Goal: Transaction & Acquisition: Purchase product/service

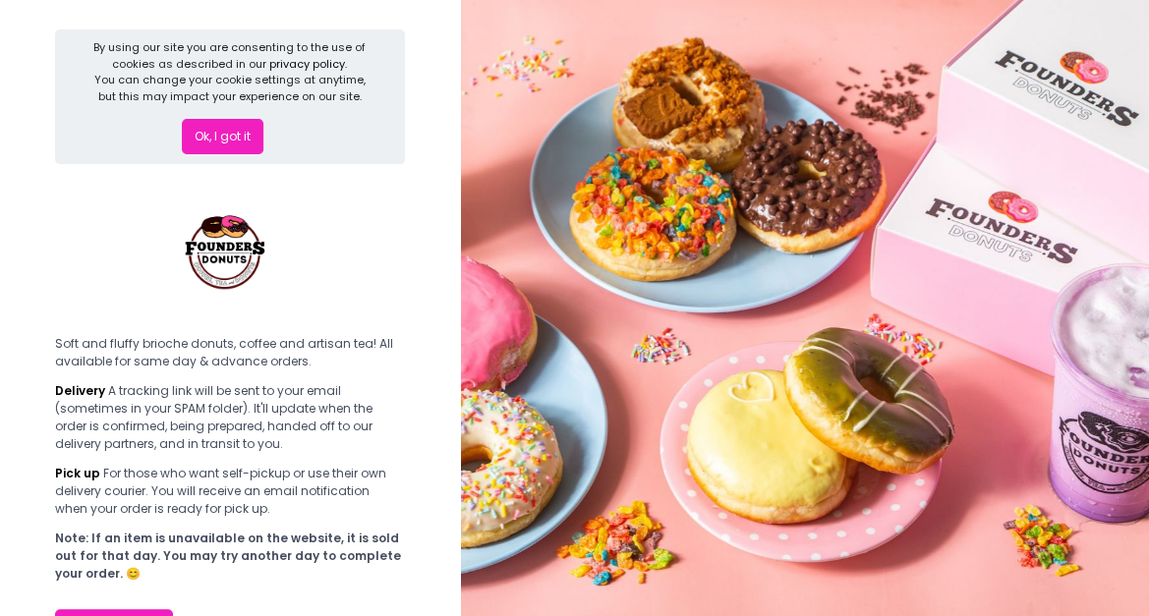
click at [229, 120] on button "Ok, I got it" at bounding box center [223, 136] width 82 height 35
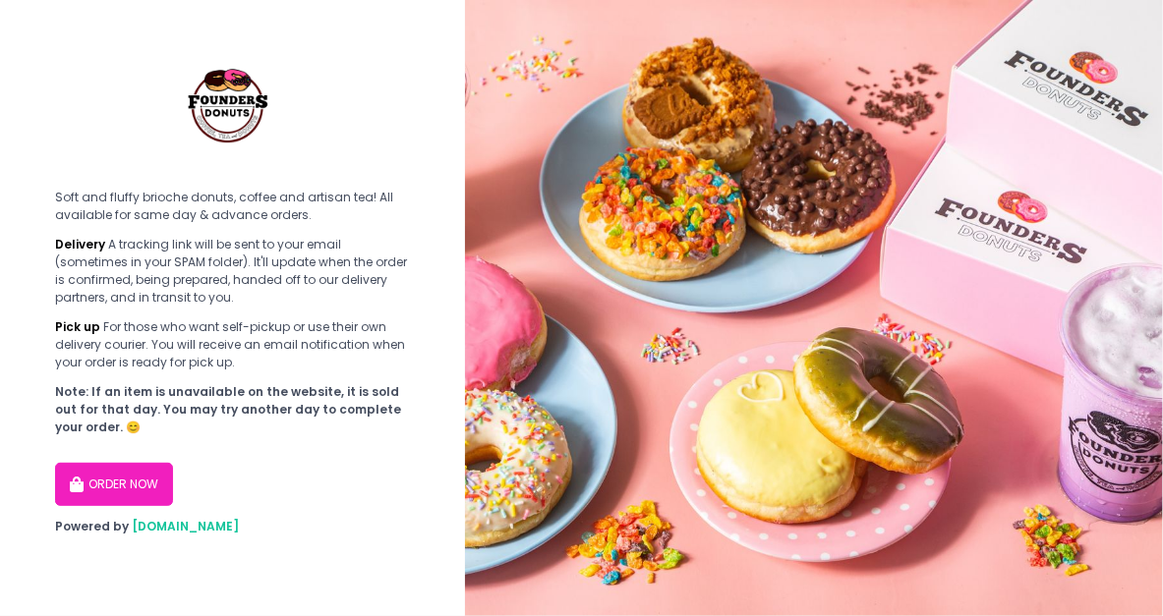
click at [117, 488] on button "ORDER NOW" at bounding box center [114, 484] width 118 height 43
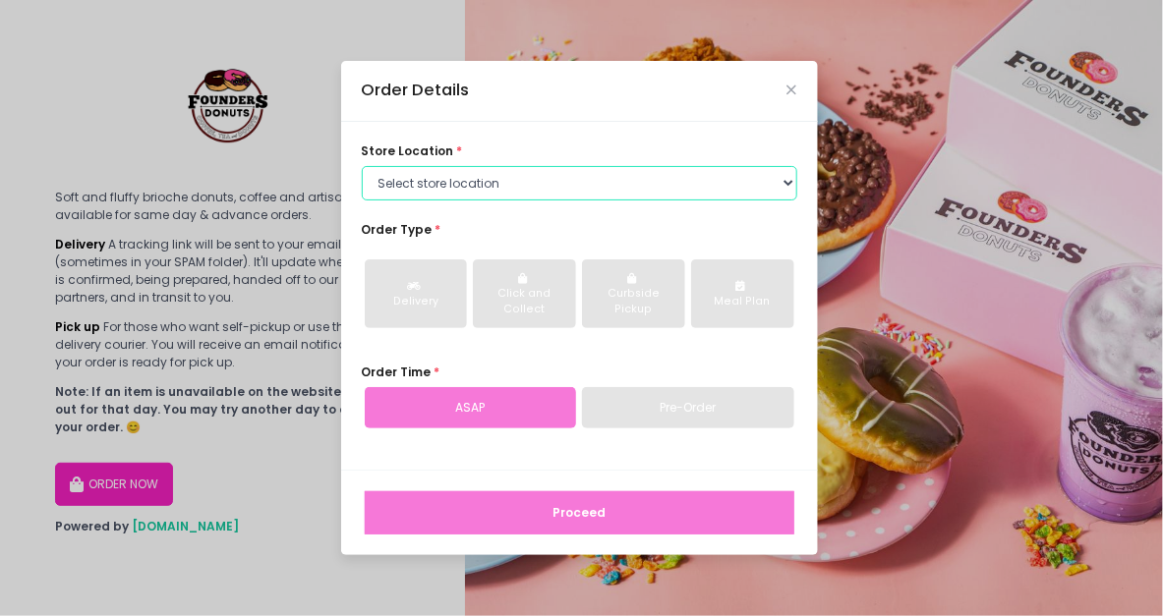
click at [449, 182] on select "Select store location Founders Donuts - [PERSON_NAME] Founders Donuts - [GEOGRA…" at bounding box center [579, 183] width 435 height 35
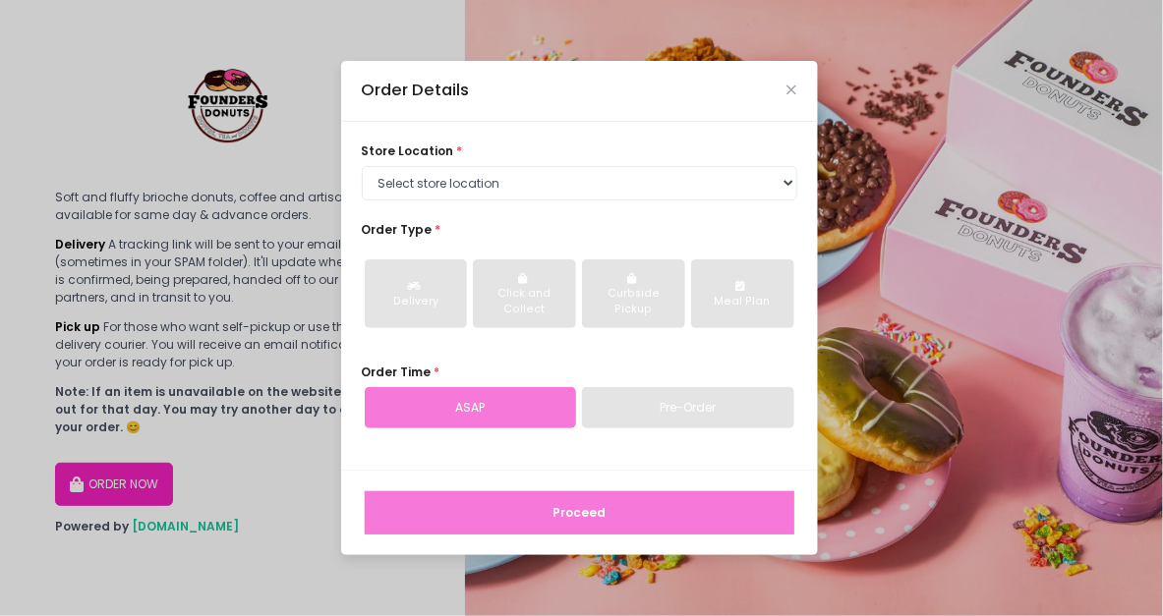
drag, startPoint x: 912, startPoint y: 245, endPoint x: 903, endPoint y: 108, distance: 136.9
click at [912, 229] on div "Order Details store location * Select store location Founders Donuts - [PERSON_…" at bounding box center [581, 308] width 1163 height 616
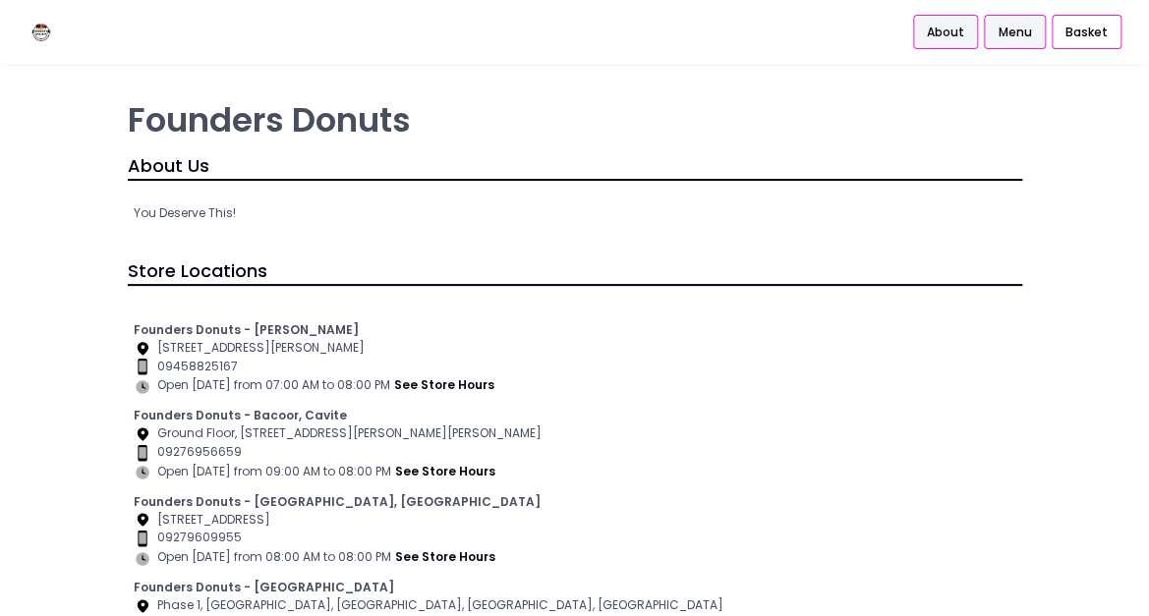
click at [1025, 36] on span "Menu" at bounding box center [1014, 33] width 33 height 18
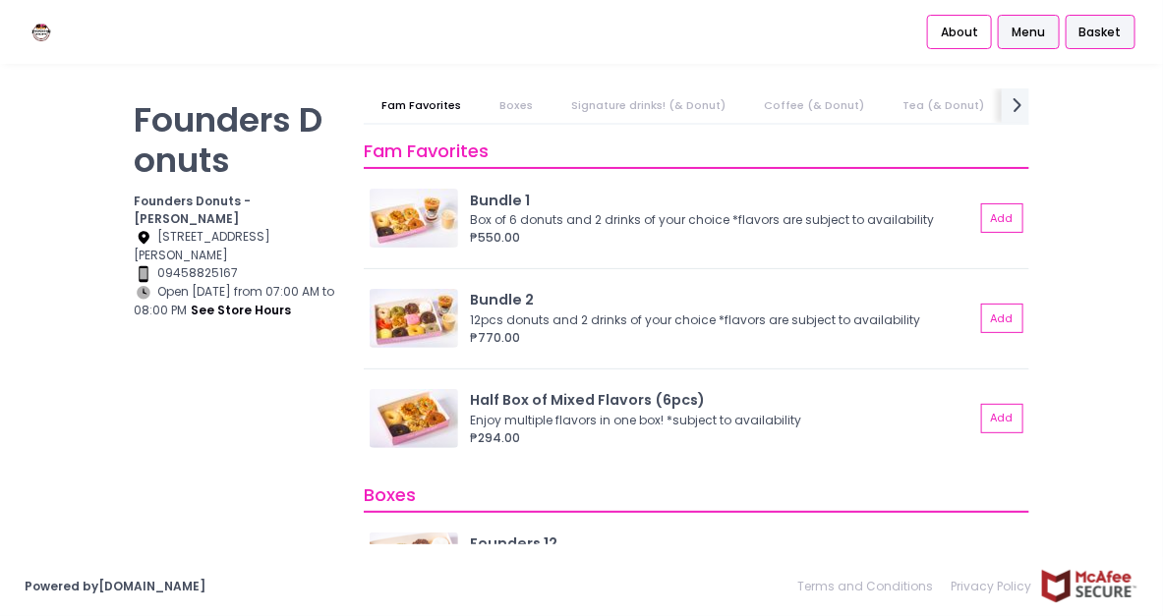
click at [1123, 33] on div "Basket" at bounding box center [1100, 32] width 70 height 35
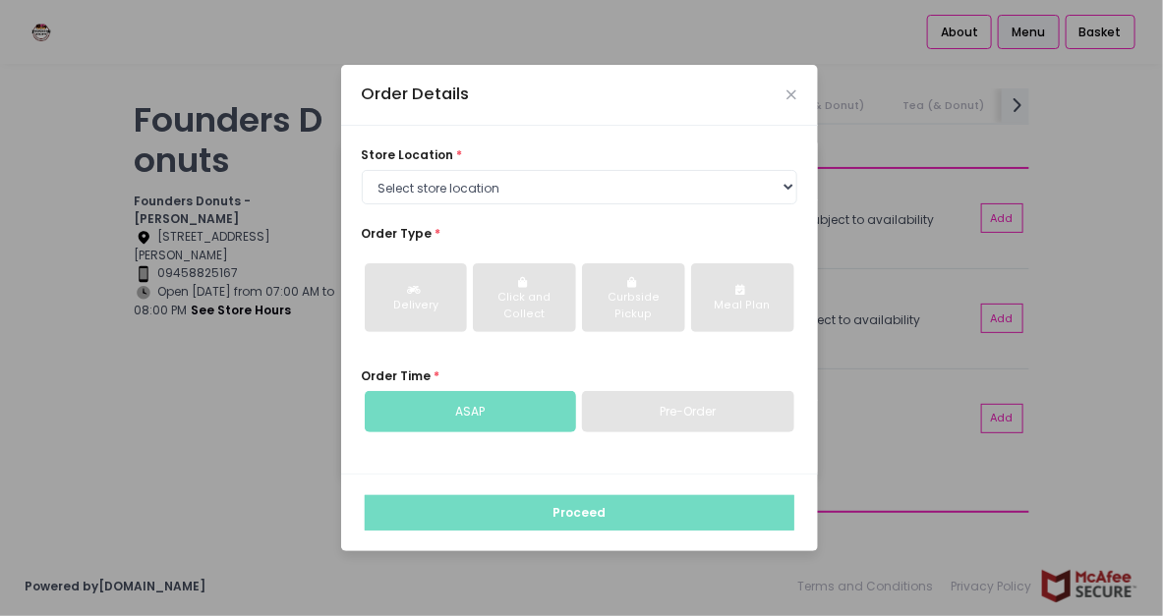
click at [797, 102] on div "Order Details" at bounding box center [579, 95] width 477 height 61
click at [791, 100] on icon "Close" at bounding box center [792, 94] width 10 height 13
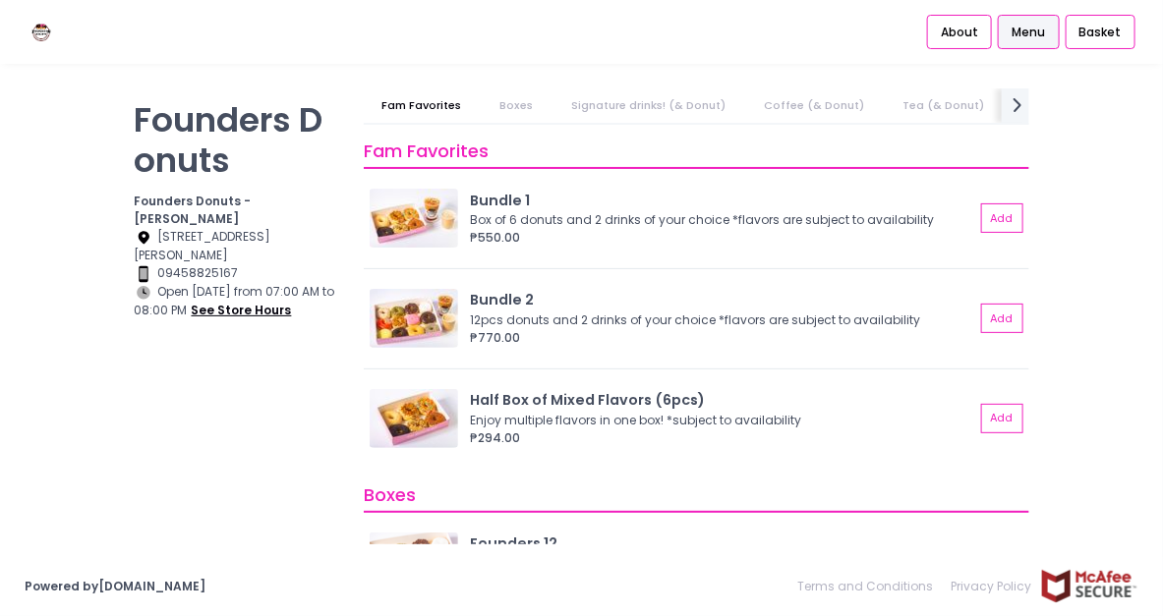
click at [263, 303] on button "see store hours" at bounding box center [242, 311] width 102 height 20
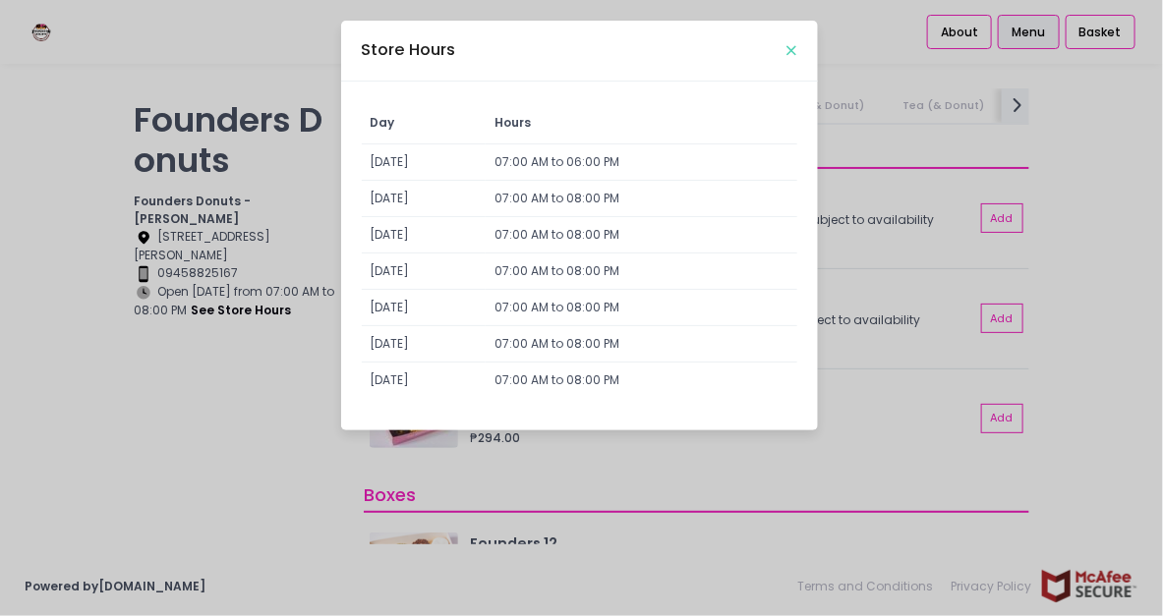
click at [787, 47] on icon "Close" at bounding box center [792, 50] width 10 height 13
